Goal: Book appointment/travel/reservation

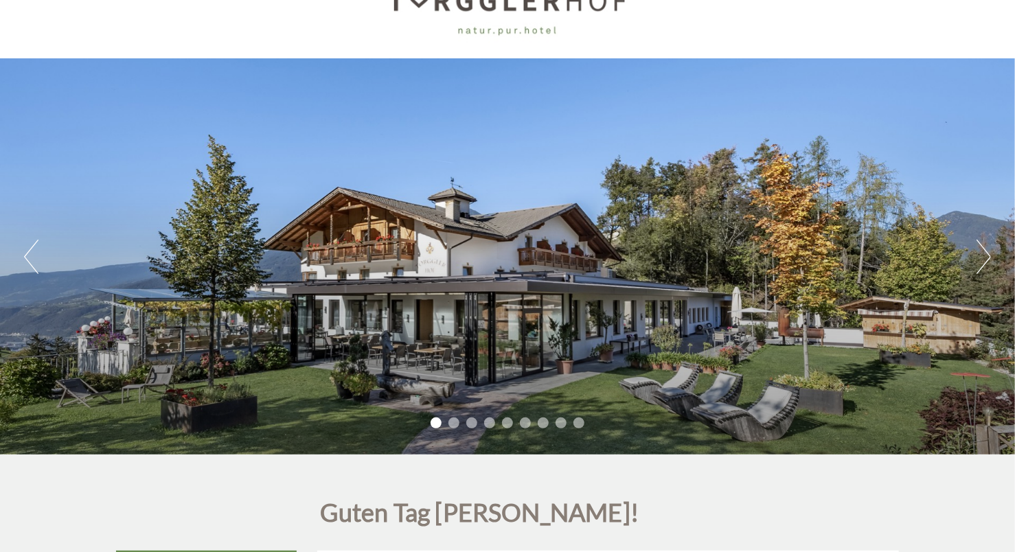
scroll to position [69, 0]
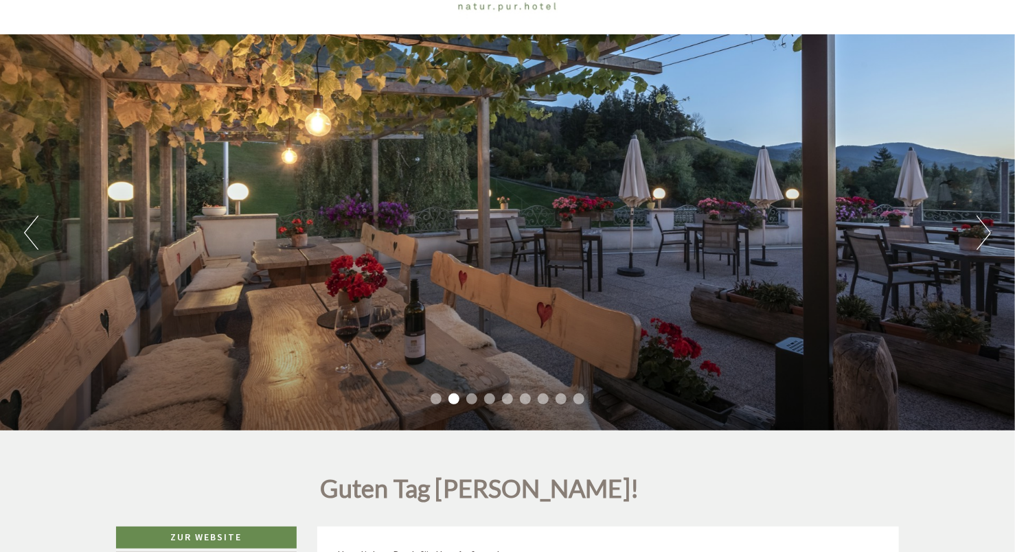
click at [475, 400] on li "3" at bounding box center [471, 398] width 11 height 11
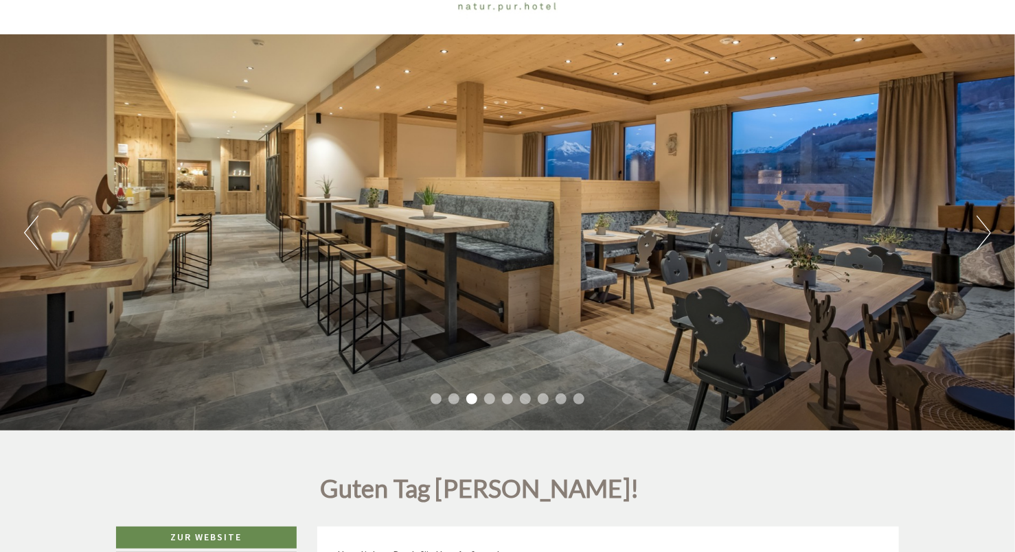
click at [487, 400] on li "4" at bounding box center [489, 398] width 11 height 11
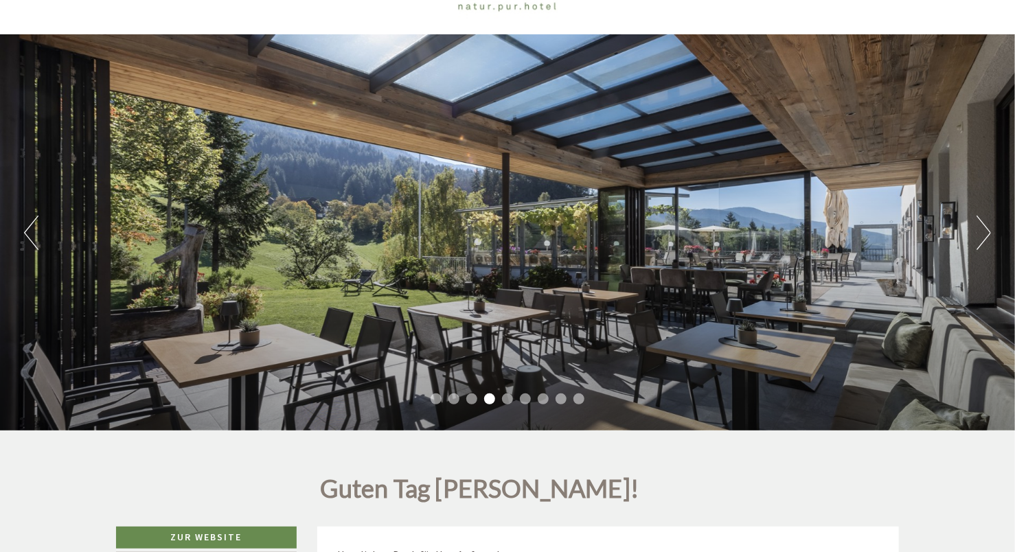
click at [506, 399] on li "5" at bounding box center [507, 398] width 11 height 11
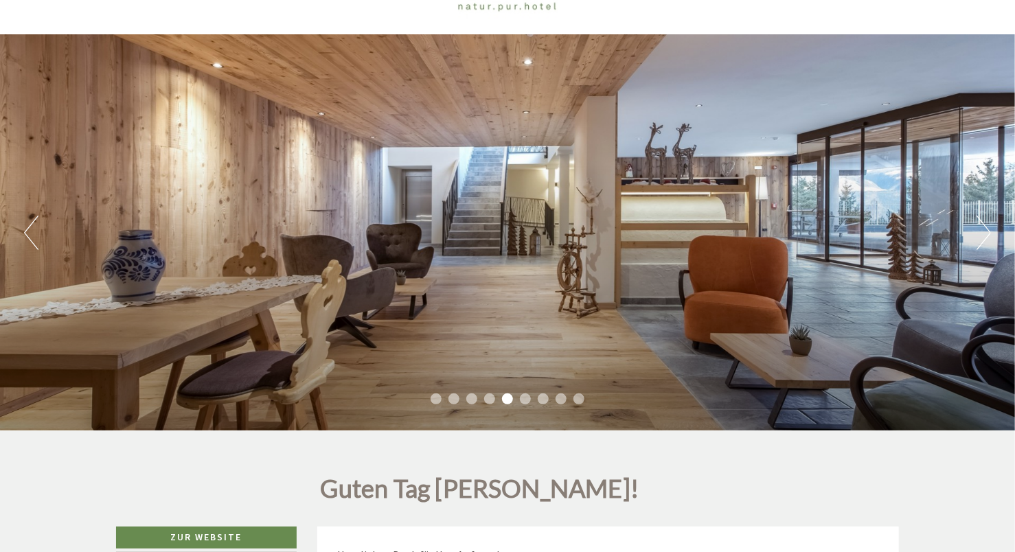
click at [524, 397] on li "6" at bounding box center [525, 398] width 11 height 11
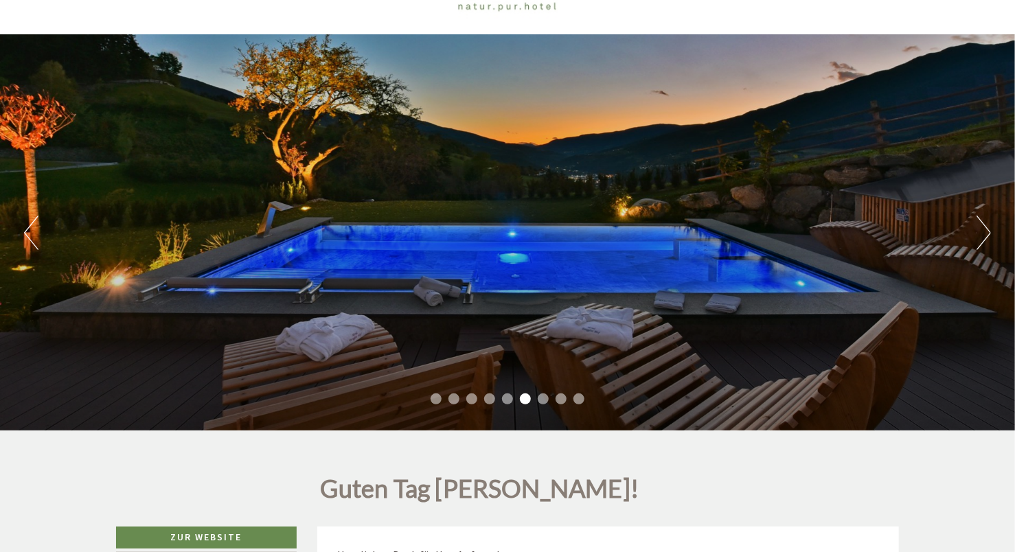
click at [539, 397] on li "7" at bounding box center [543, 398] width 11 height 11
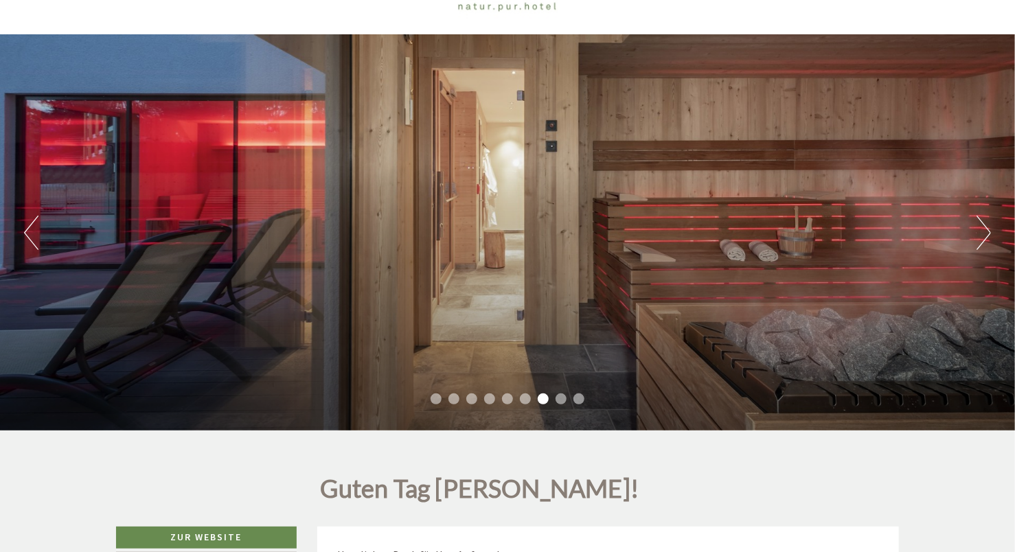
click at [563, 398] on li "8" at bounding box center [560, 398] width 11 height 11
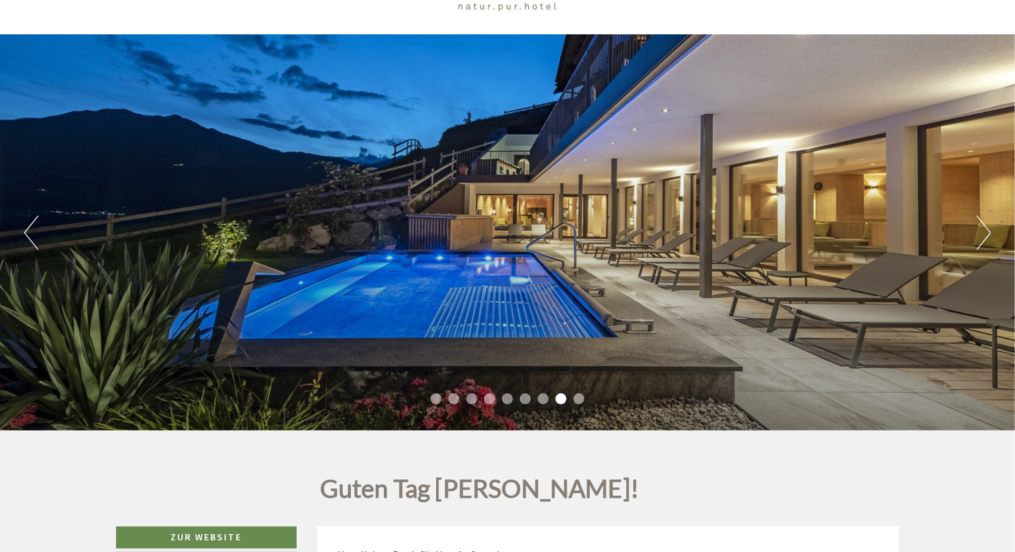
click at [579, 397] on li "9" at bounding box center [578, 398] width 11 height 11
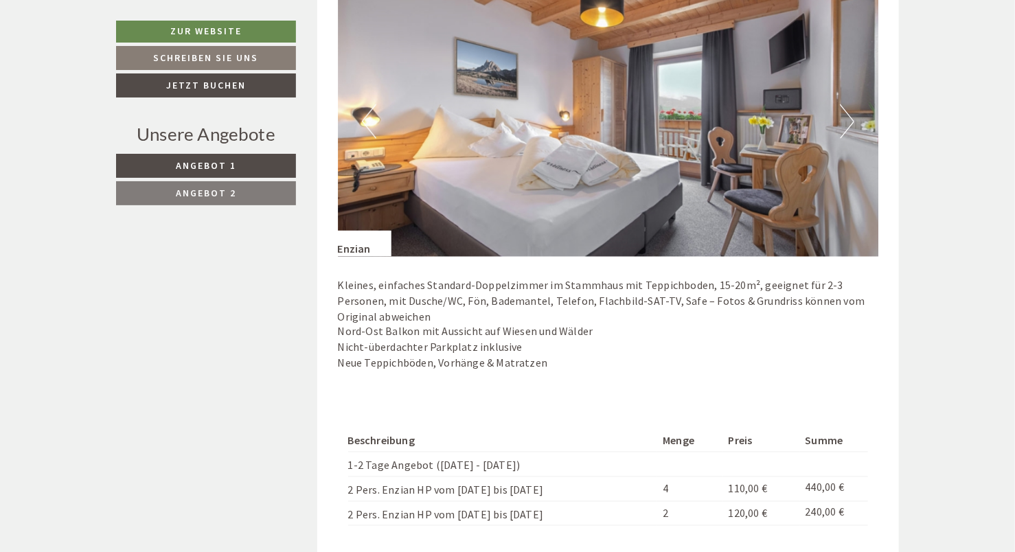
scroll to position [824, 0]
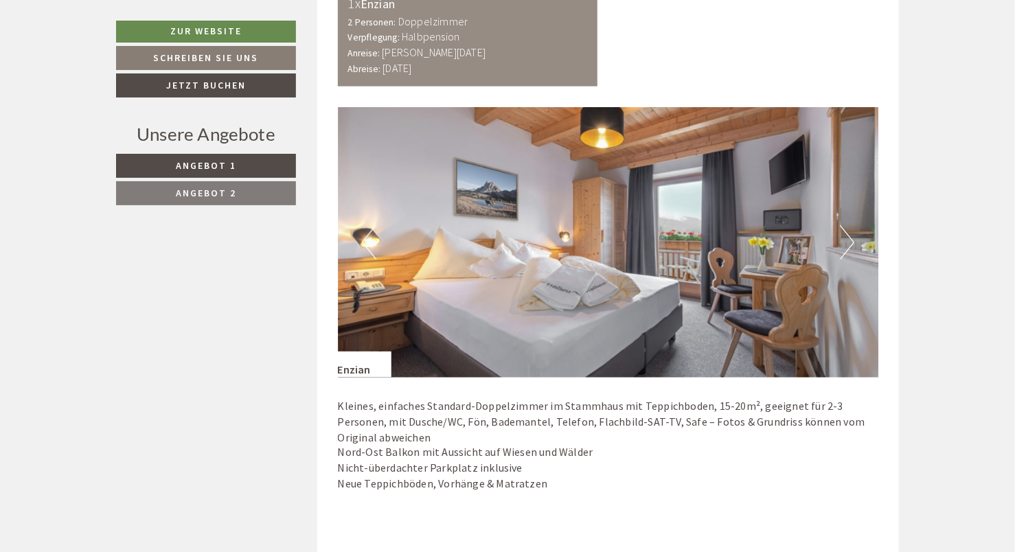
click at [849, 238] on button "Next" at bounding box center [847, 242] width 14 height 34
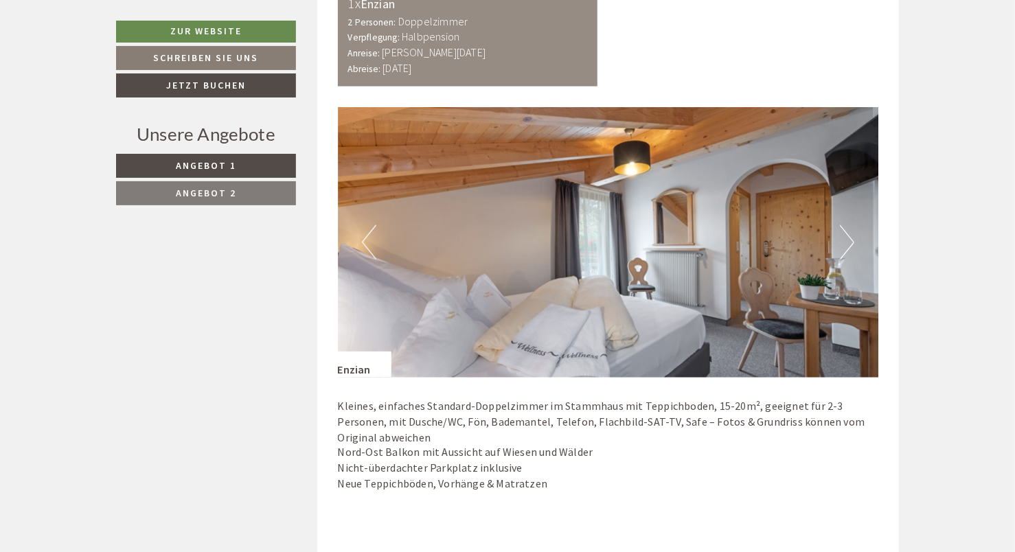
click at [849, 238] on button "Next" at bounding box center [847, 242] width 14 height 34
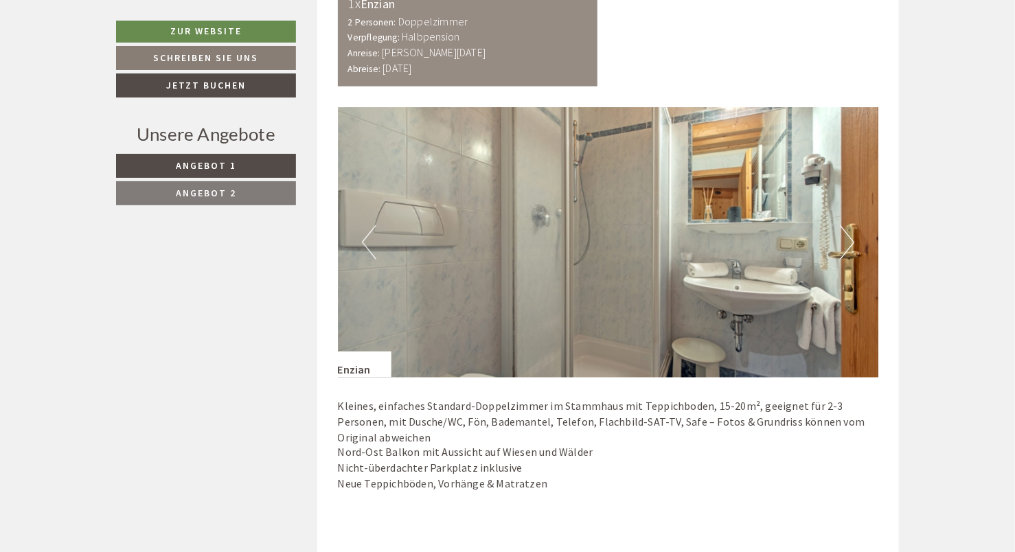
click at [849, 238] on button "Next" at bounding box center [847, 242] width 14 height 34
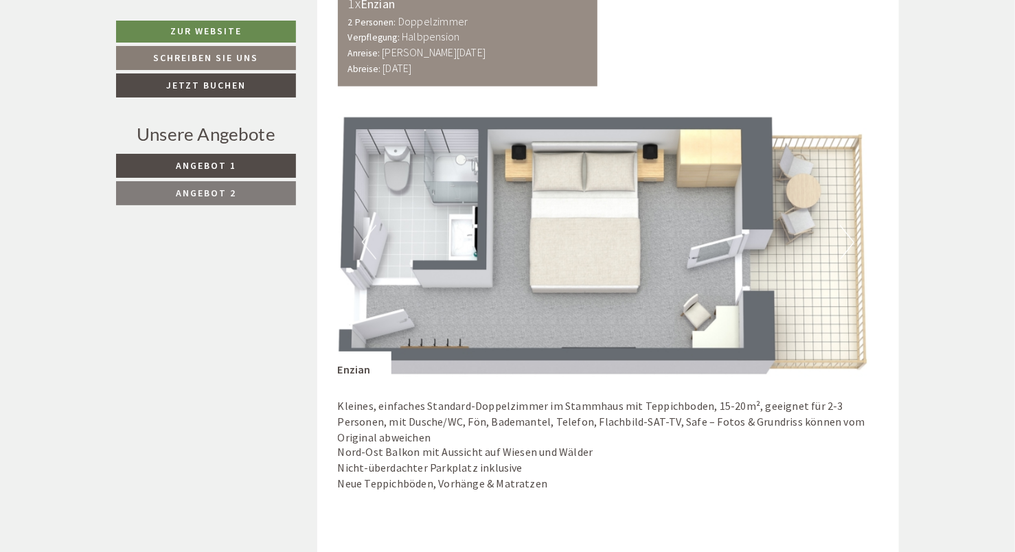
click at [850, 239] on button "Next" at bounding box center [847, 242] width 14 height 34
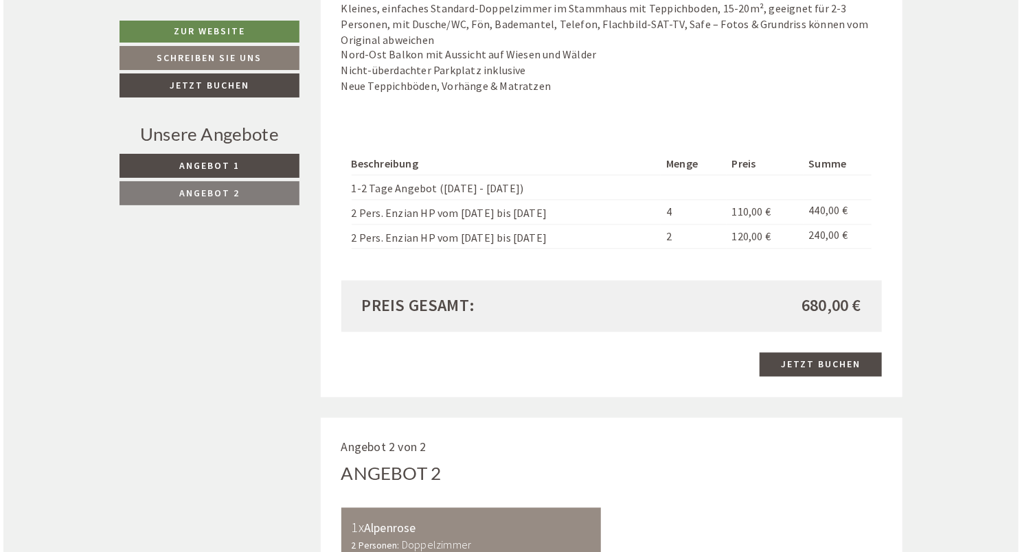
scroll to position [1167, 0]
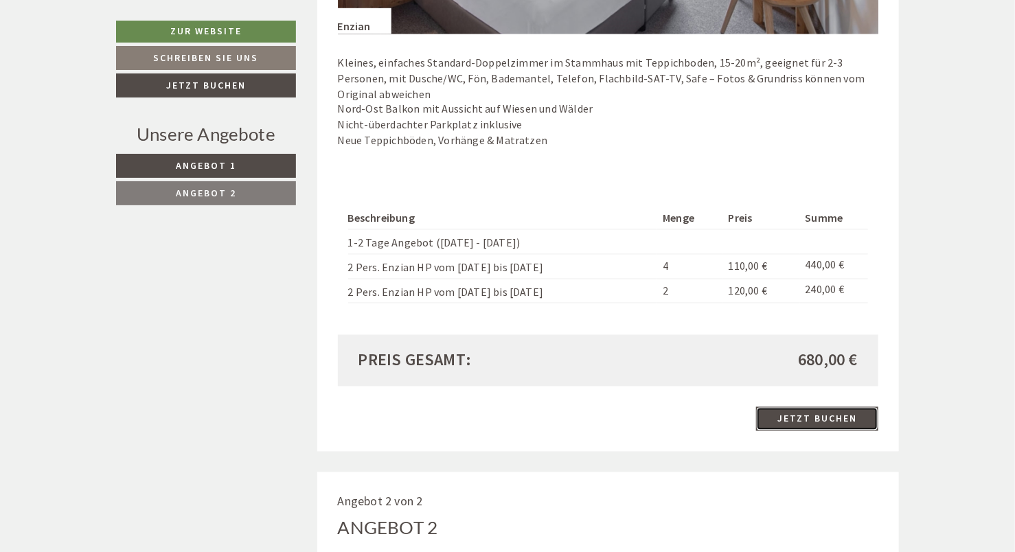
click at [829, 411] on link "Jetzt buchen" at bounding box center [817, 419] width 122 height 24
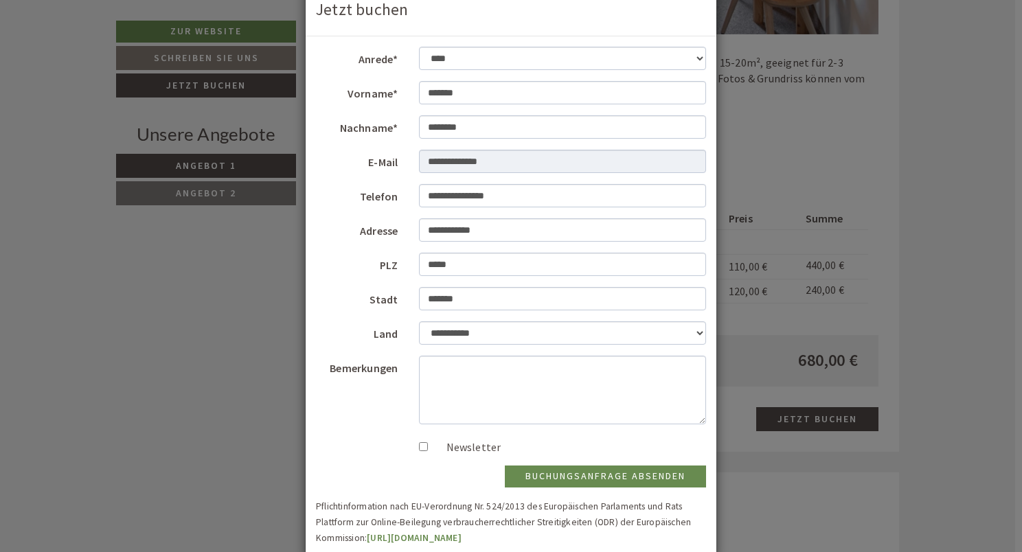
scroll to position [69, 0]
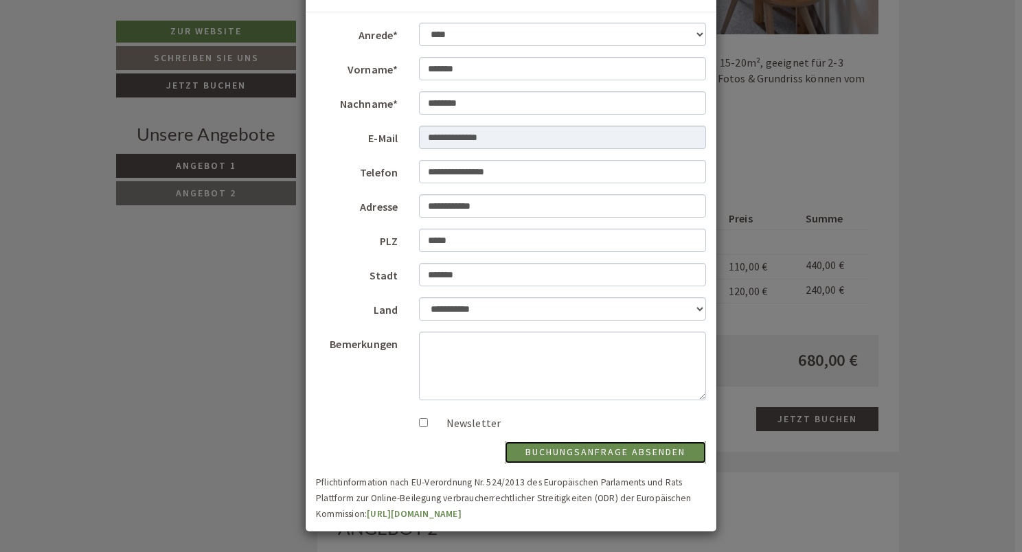
click at [584, 456] on button "Buchungsanfrage absenden" at bounding box center [605, 453] width 201 height 22
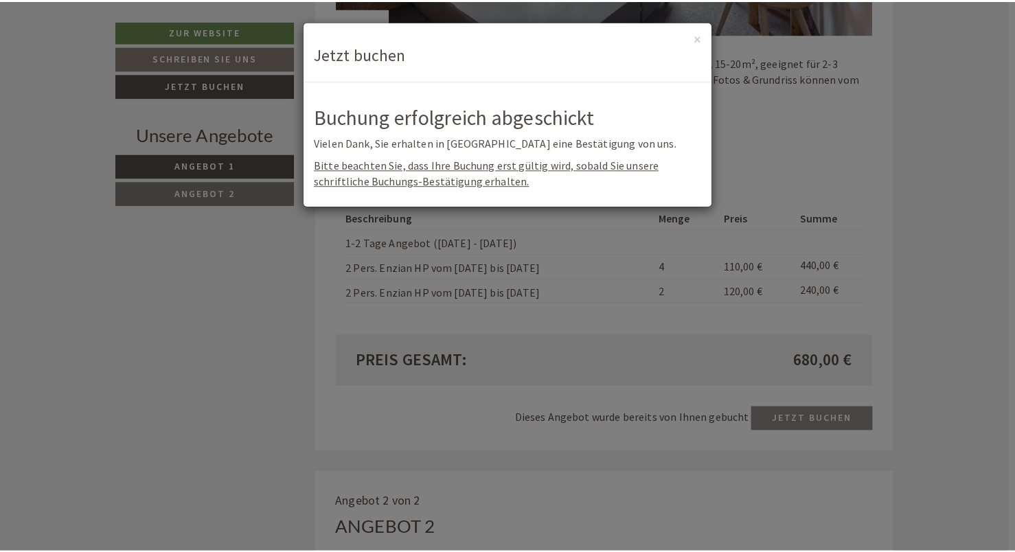
scroll to position [0, 0]
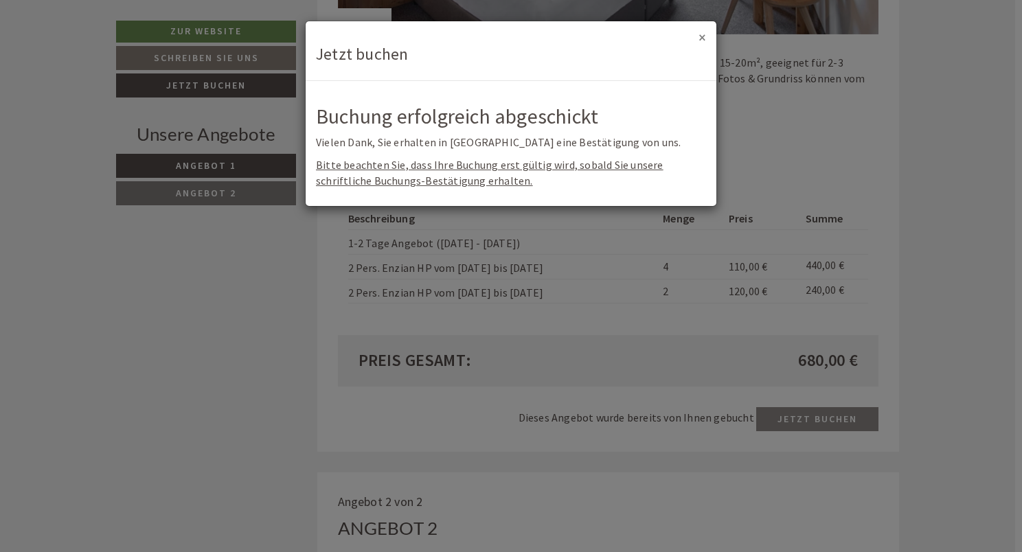
click at [700, 37] on button "×" at bounding box center [702, 37] width 8 height 14
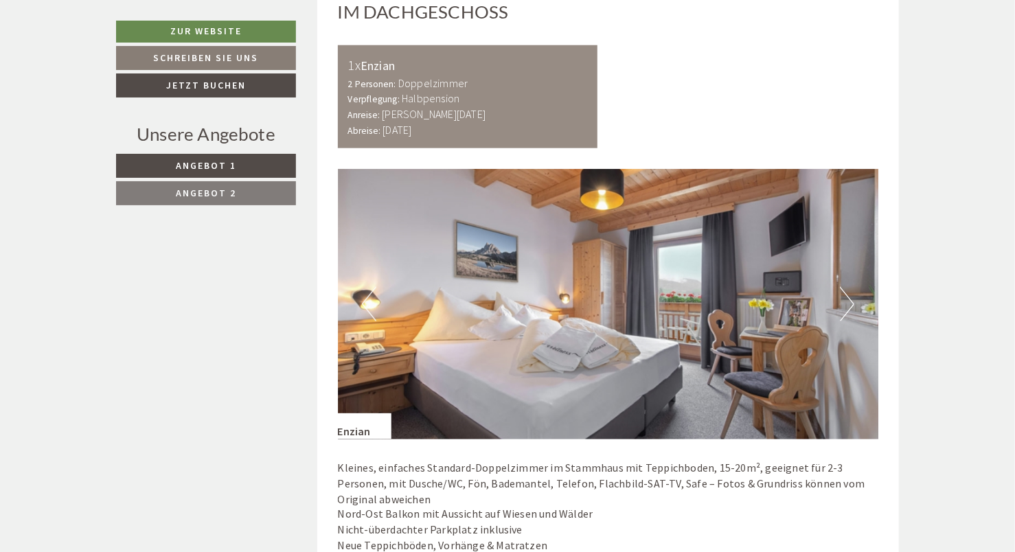
scroll to position [481, 0]
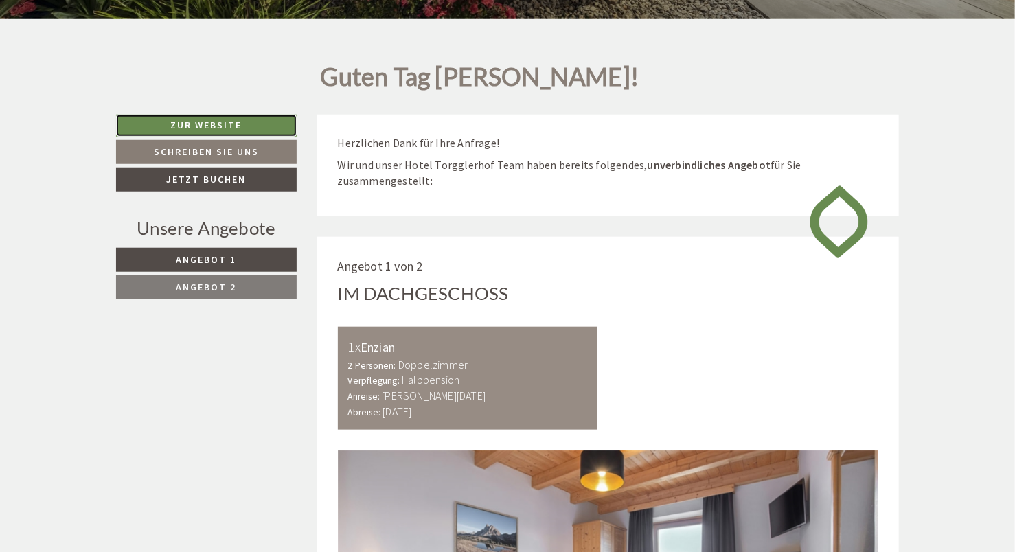
click at [198, 122] on link "Zur Website" at bounding box center [206, 126] width 181 height 22
